Goal: Information Seeking & Learning: Check status

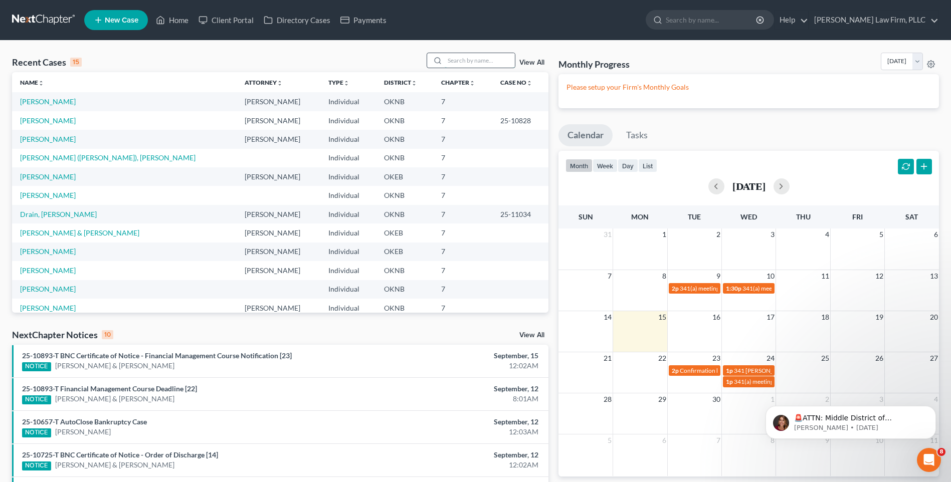
click at [476, 59] on input "search" at bounding box center [480, 60] width 70 height 15
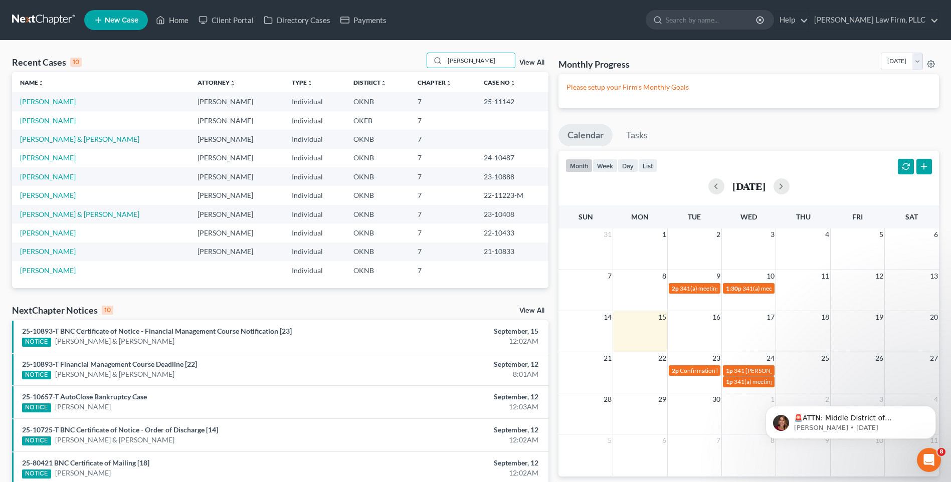
type input "[PERSON_NAME]"
click at [284, 303] on div "Recent Cases 10 [PERSON_NAME] View All Name unfold_more expand_more expand_less…" at bounding box center [280, 360] width 547 height 614
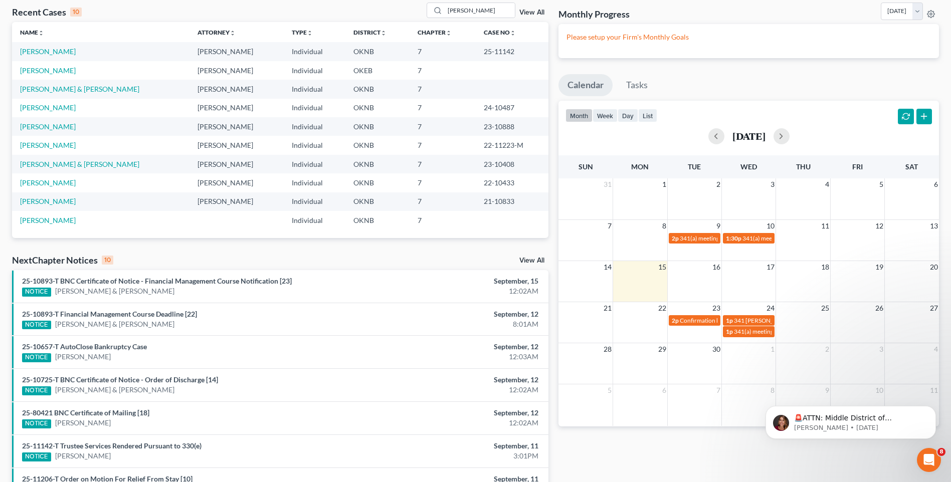
click at [550, 250] on div "Recent Cases 10 [PERSON_NAME] View All Name unfold_more expand_more expand_less…" at bounding box center [280, 310] width 547 height 614
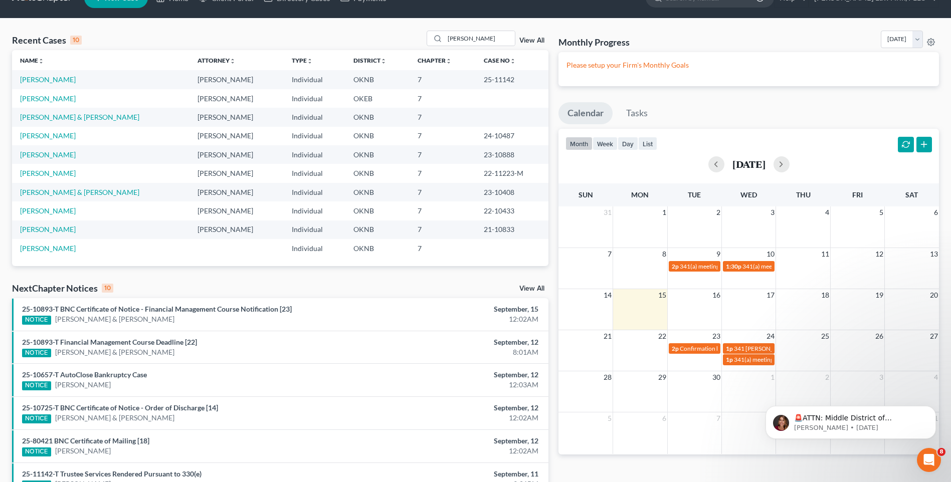
scroll to position [0, 0]
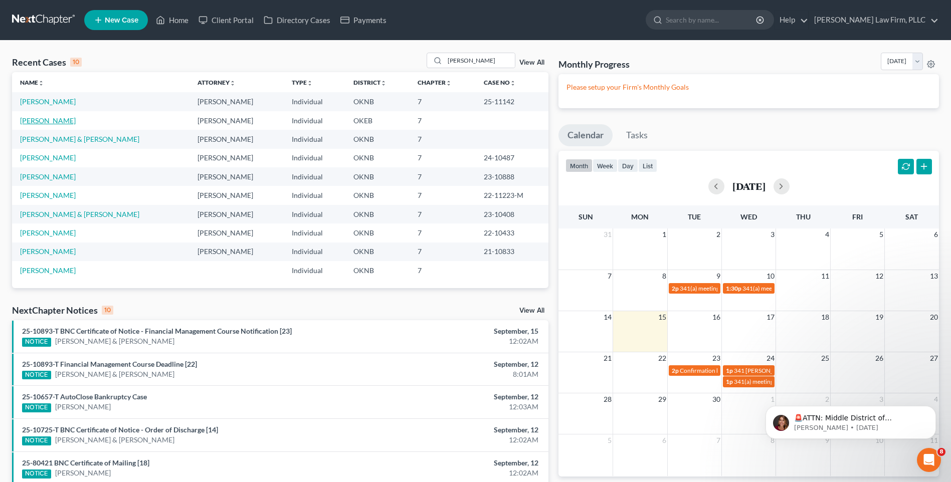
click at [51, 121] on link "[PERSON_NAME]" at bounding box center [48, 120] width 56 height 9
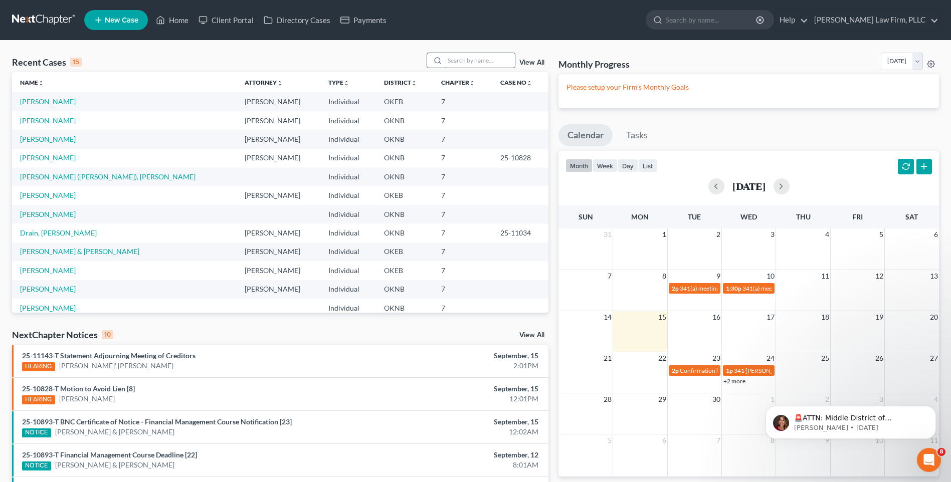
click at [464, 64] on input "search" at bounding box center [480, 60] width 70 height 15
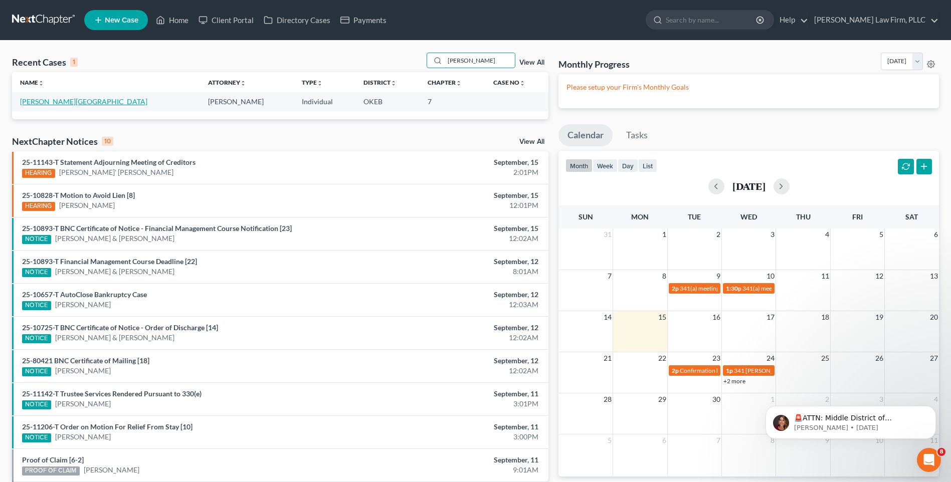
type input "norman"
click at [56, 100] on link "Norman, Brittany" at bounding box center [83, 101] width 127 height 9
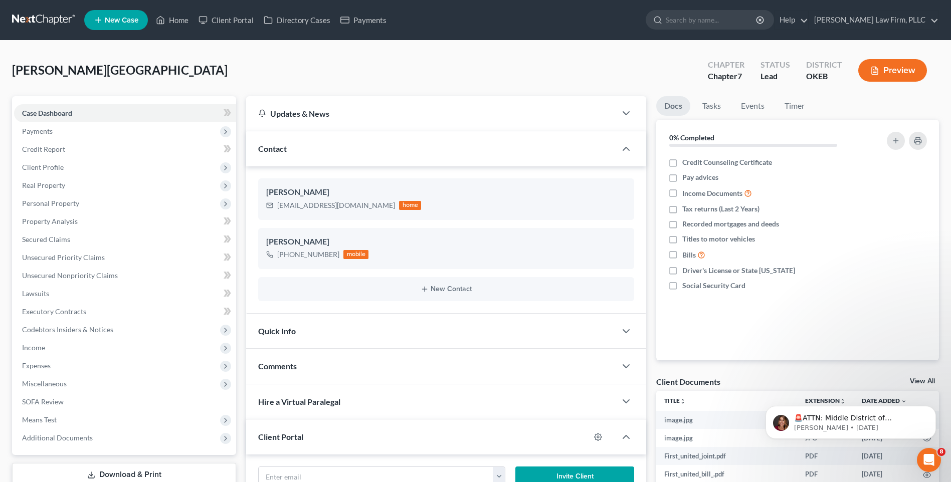
click at [544, 177] on div "Brittany Norman brittany_norman88@yahoo.com home Brittany Norman +1 (580) 565-2…" at bounding box center [446, 240] width 400 height 147
click at [651, 315] on div "Docs Tasks Events Timer 0% Completed Nothing here yet! Credit Counseling Certif…" at bounding box center [797, 351] width 293 height 511
click at [128, 419] on span "Means Test" at bounding box center [125, 420] width 222 height 18
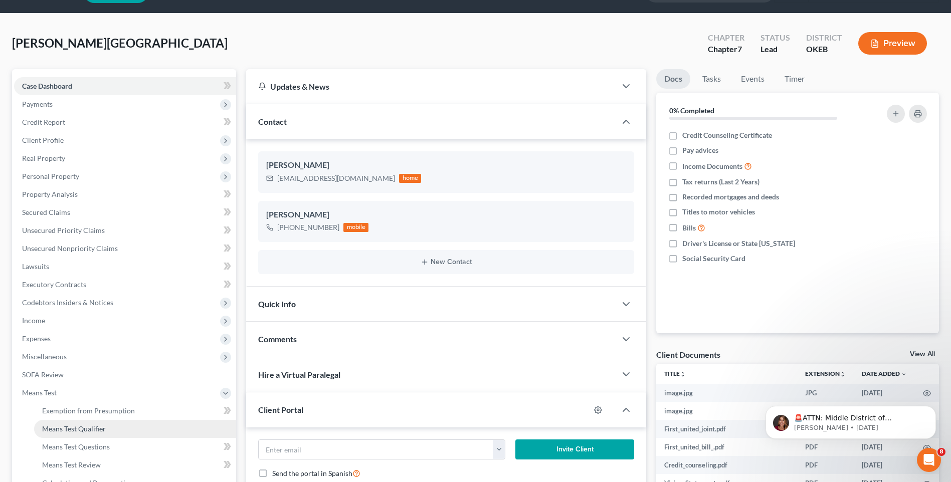
scroll to position [50, 0]
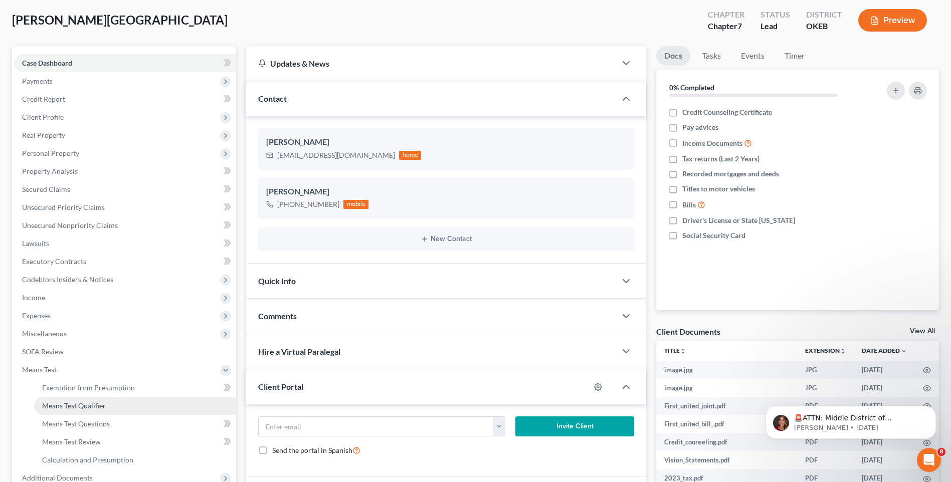
click at [181, 404] on link "Means Test Qualifier" at bounding box center [135, 406] width 202 height 18
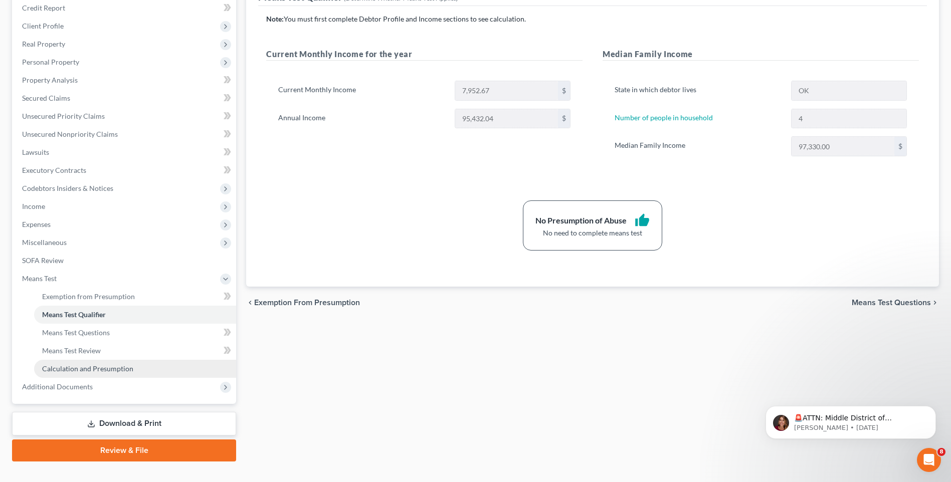
scroll to position [150, 0]
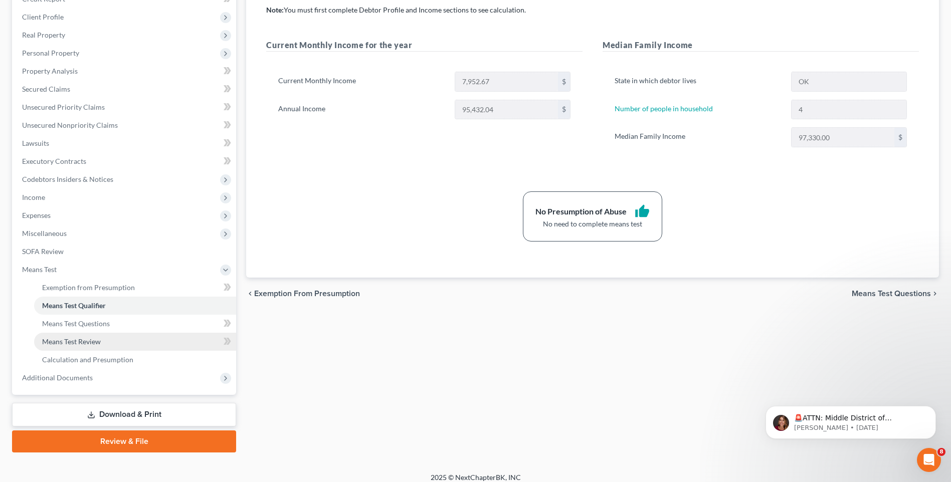
click at [176, 339] on link "Means Test Review" at bounding box center [135, 342] width 202 height 18
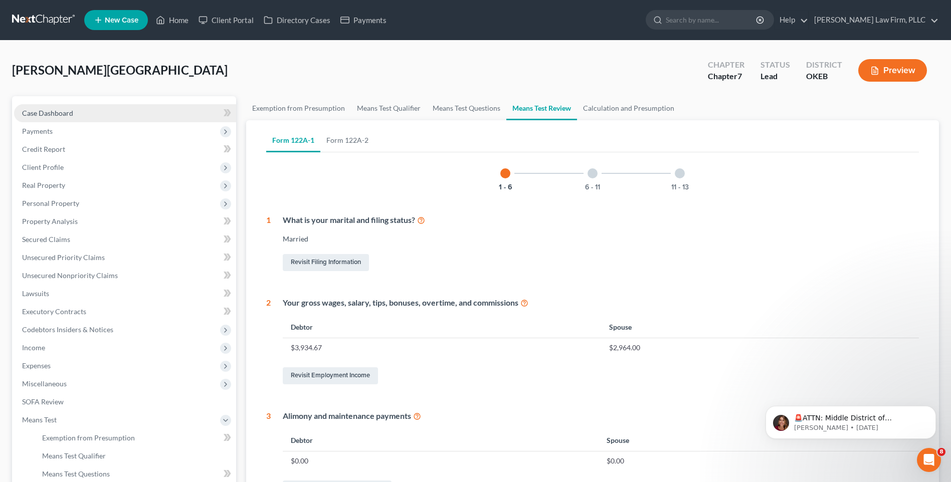
click at [116, 117] on link "Case Dashboard" at bounding box center [125, 113] width 222 height 18
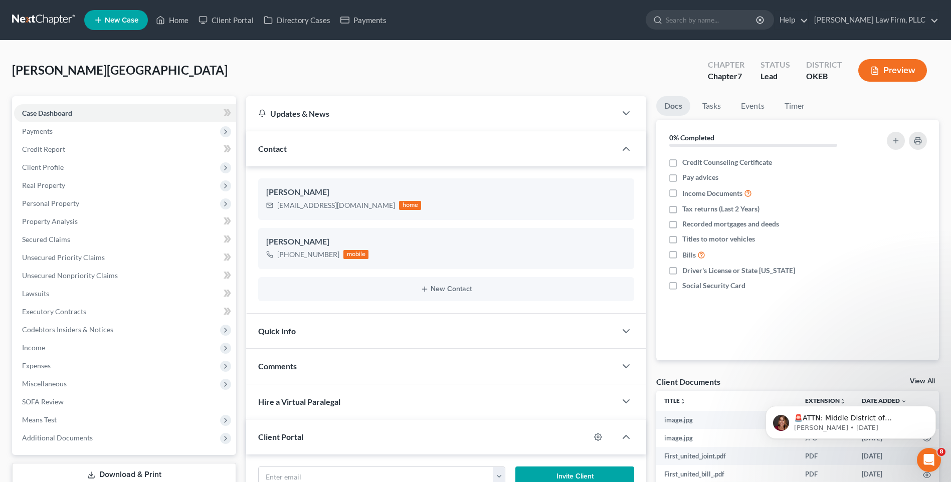
click at [468, 62] on div "Norman, Brittany Upgraded Chapter Chapter 7 Status Lead District OKEB Preview" at bounding box center [475, 75] width 927 height 44
